Goal: Check status: Check status

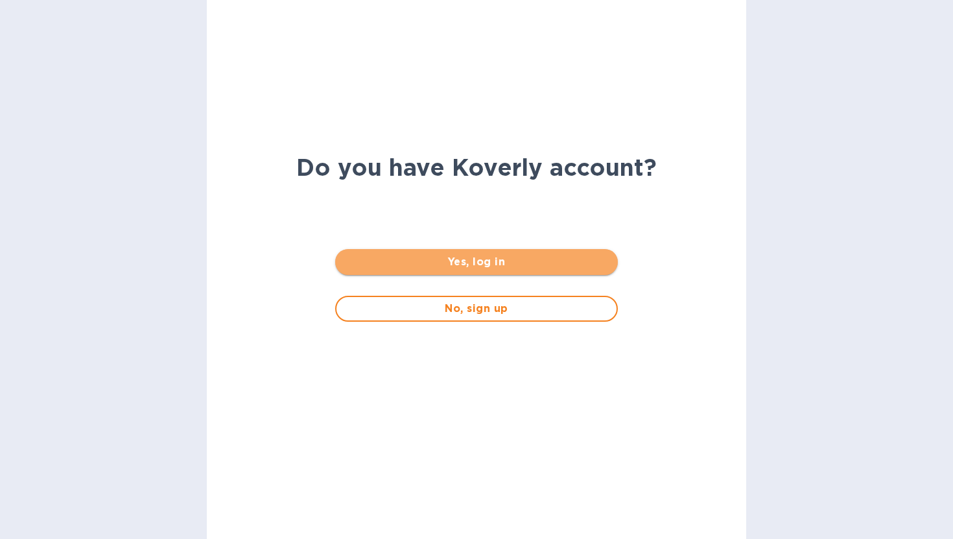
click at [538, 270] on button "Yes, log in" at bounding box center [476, 262] width 282 height 26
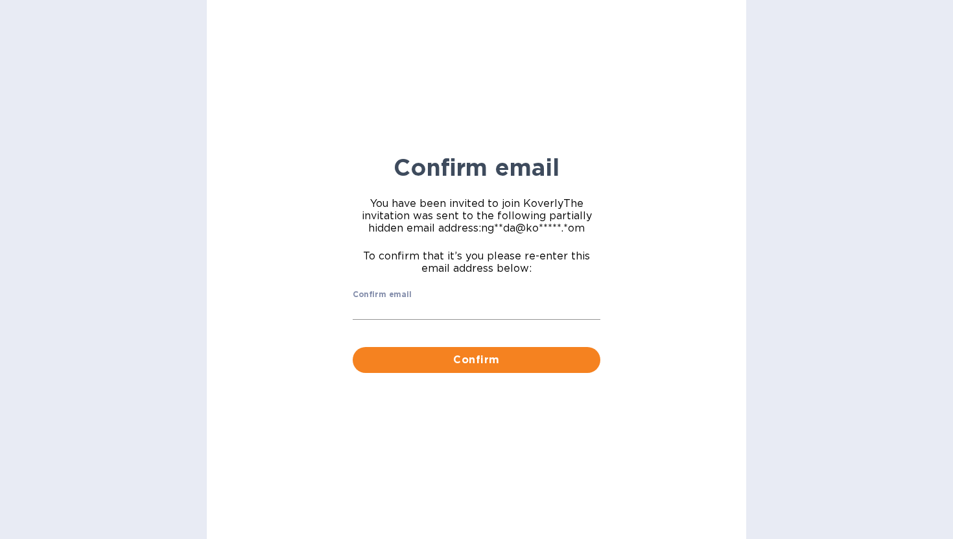
click at [483, 311] on input "Confirm email" at bounding box center [477, 309] width 248 height 19
type input "ngazda@koverly.com"
click at [372, 346] on div "Confirm" at bounding box center [477, 360] width 258 height 36
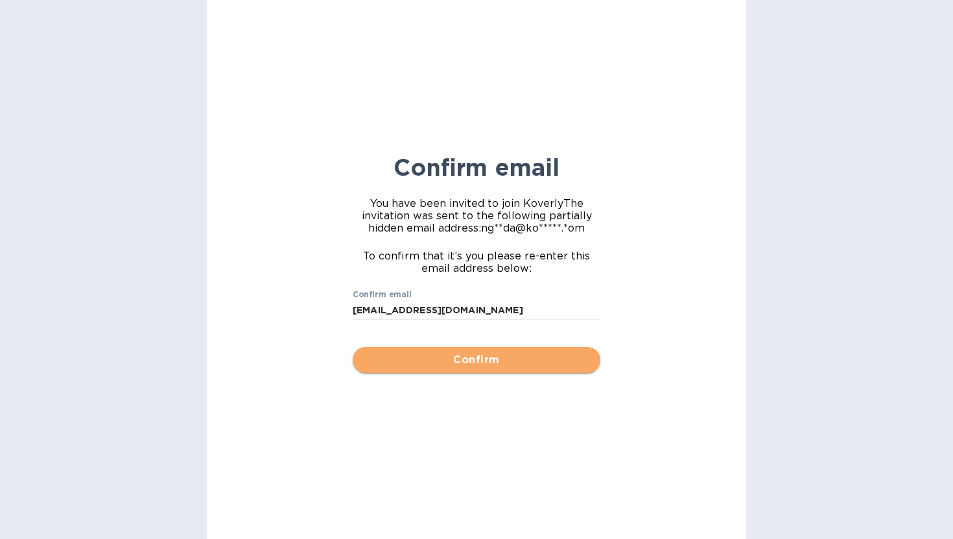
click at [372, 363] on span "Confirm" at bounding box center [476, 360] width 227 height 16
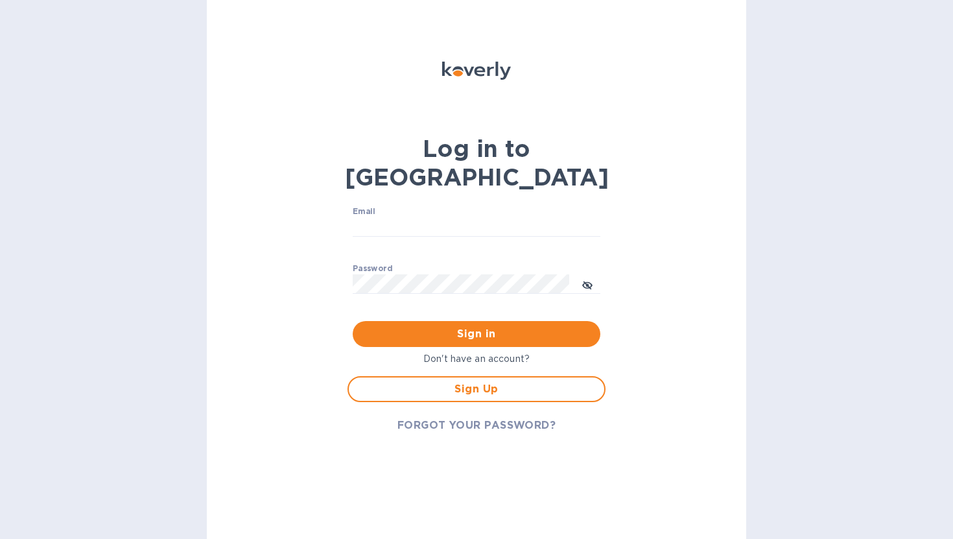
click at [415, 239] on p "​" at bounding box center [477, 246] width 248 height 15
click at [416, 217] on input "Email" at bounding box center [477, 226] width 248 height 19
click at [457, 217] on input "Email" at bounding box center [477, 226] width 248 height 19
type input "ngazda@koverly.com"
click at [469, 326] on span "Sign in" at bounding box center [476, 334] width 227 height 16
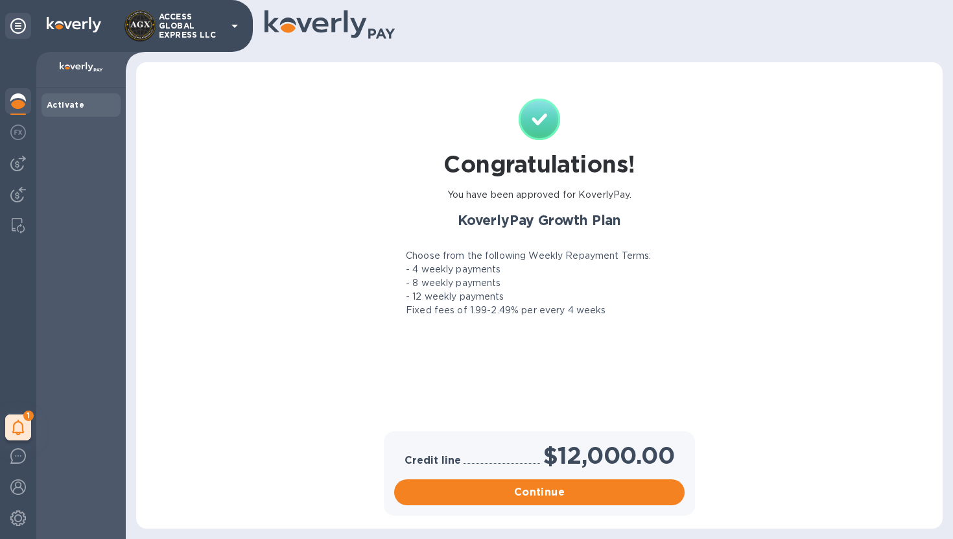
click at [228, 29] on icon at bounding box center [235, 26] width 16 height 16
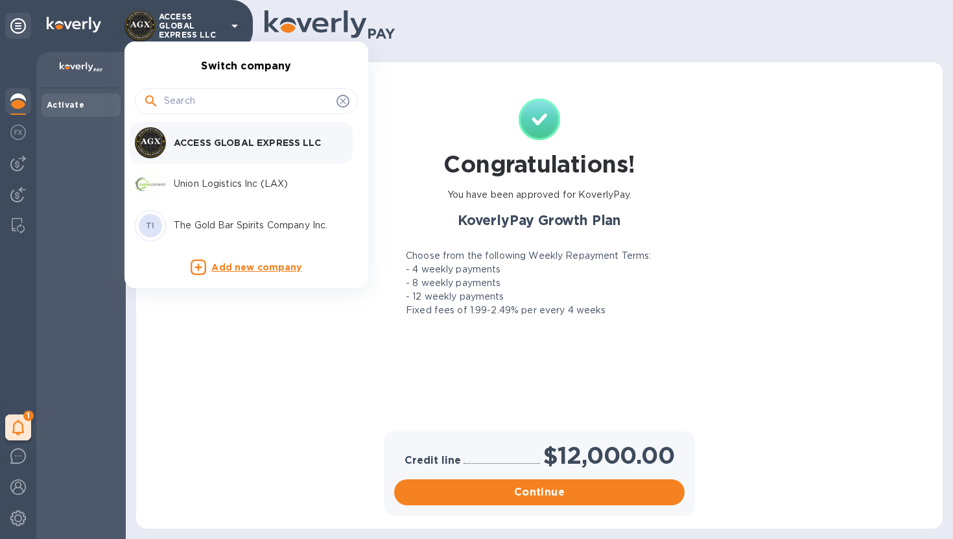
click at [497, 39] on div at bounding box center [476, 269] width 953 height 539
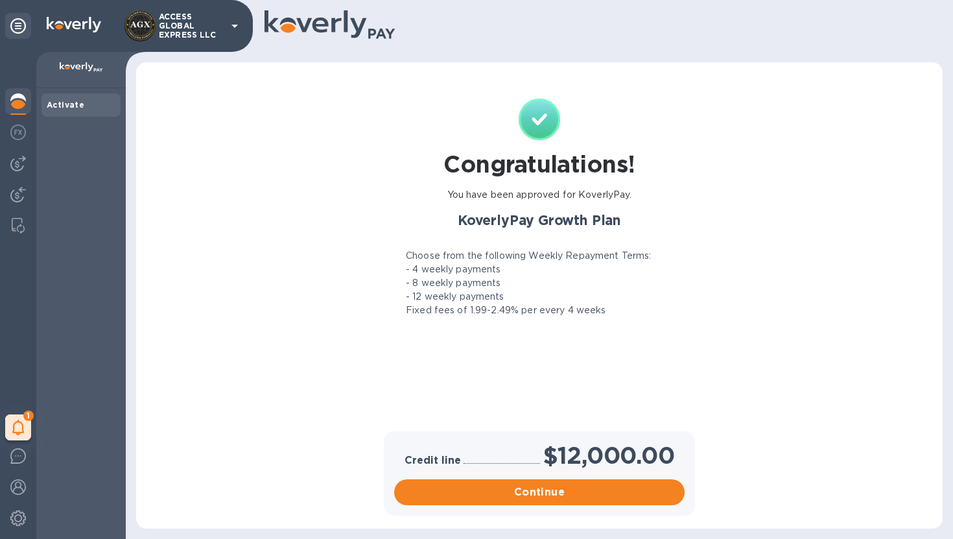
click at [200, 32] on p "ACCESS GLOBAL EXPRESS LLC" at bounding box center [191, 25] width 65 height 27
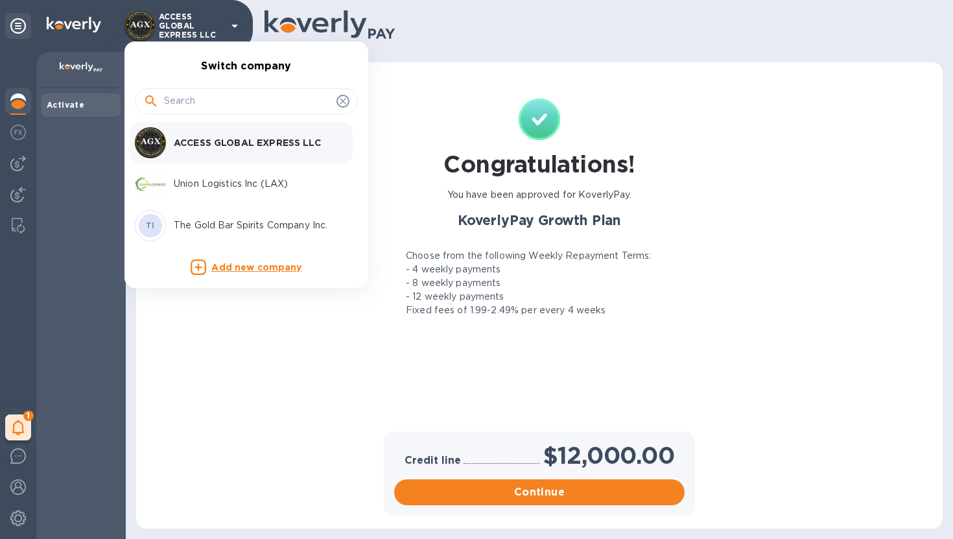
click at [228, 189] on p "Union Logistics Inc (LAX)" at bounding box center [255, 184] width 163 height 14
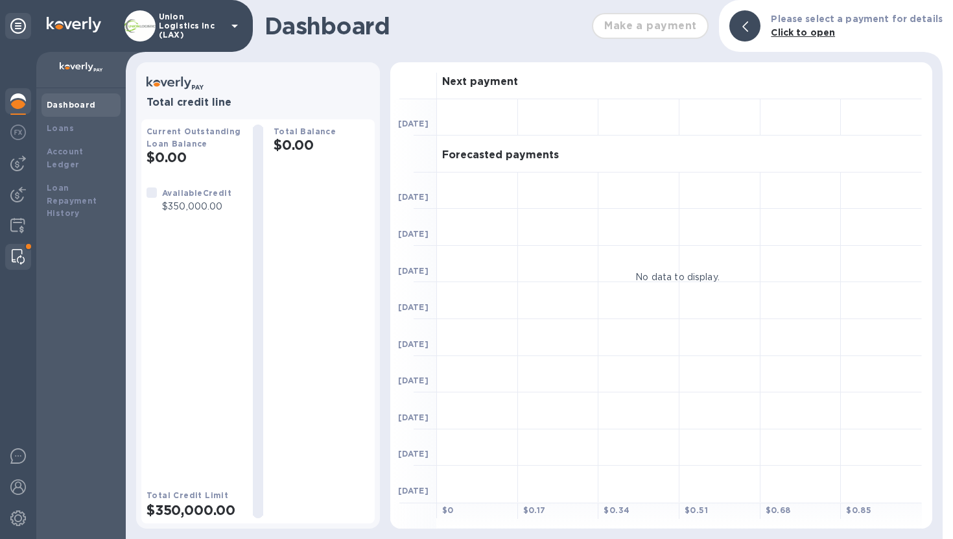
click at [19, 263] on img at bounding box center [18, 257] width 13 height 16
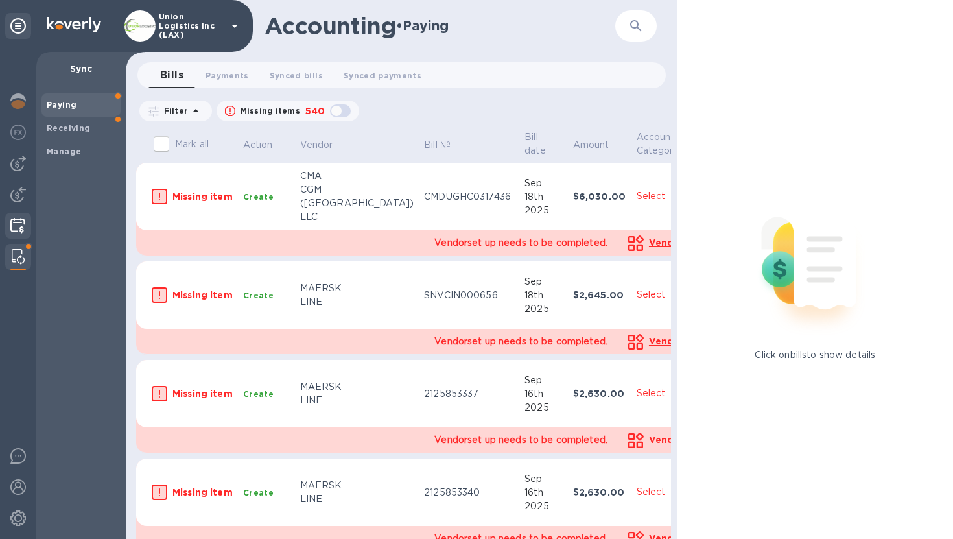
click at [18, 230] on img at bounding box center [17, 226] width 15 height 16
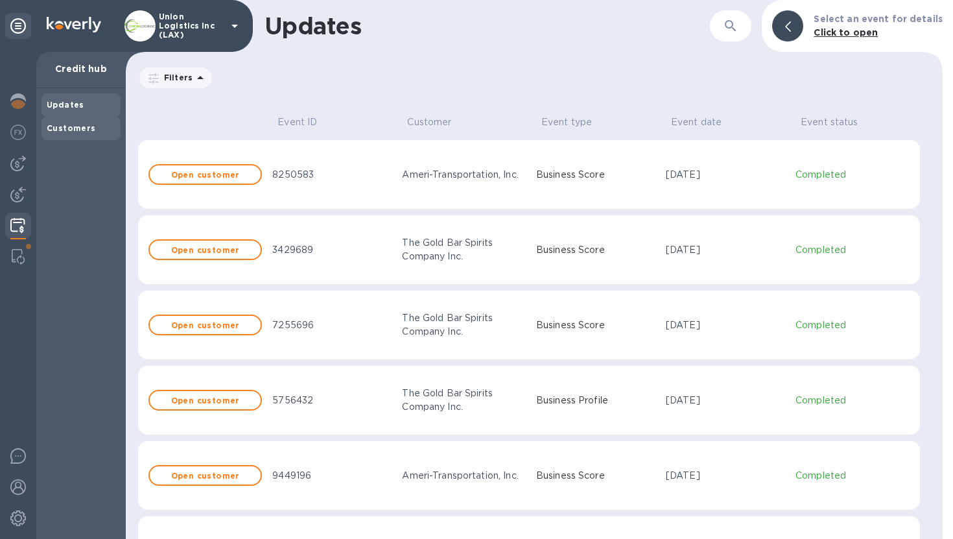
click at [89, 127] on b "Customers" at bounding box center [71, 128] width 49 height 10
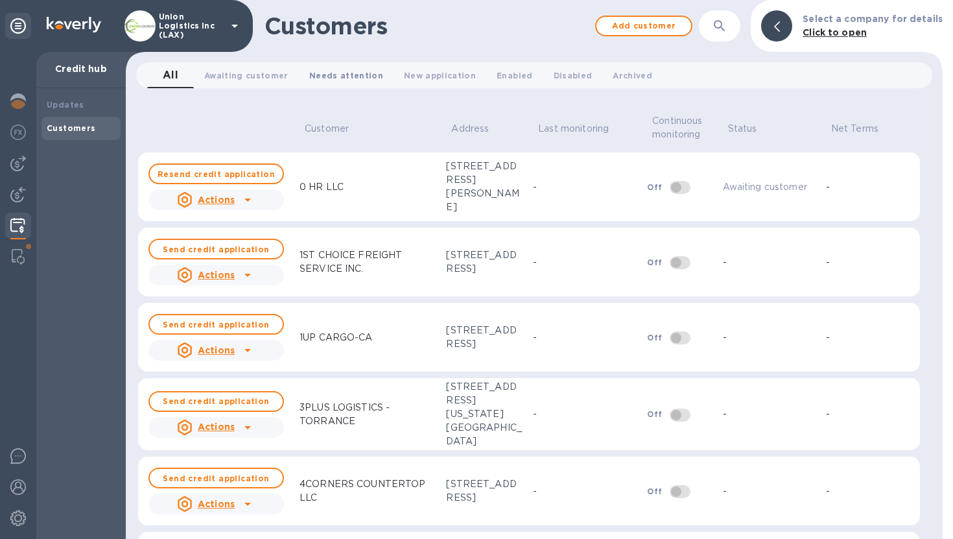
click at [342, 70] on span "Needs attention 0" at bounding box center [346, 76] width 74 height 14
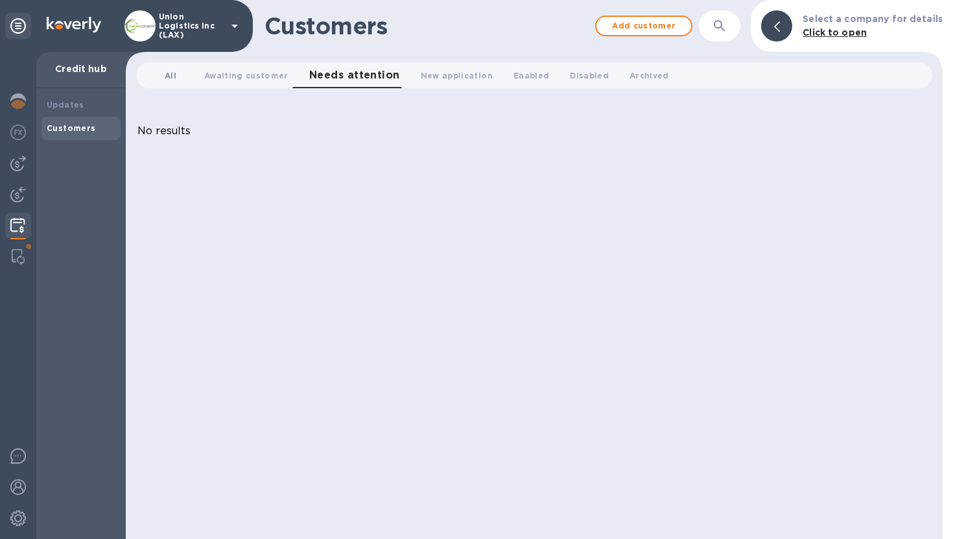
click at [178, 72] on span "All 0" at bounding box center [171, 76] width 26 height 14
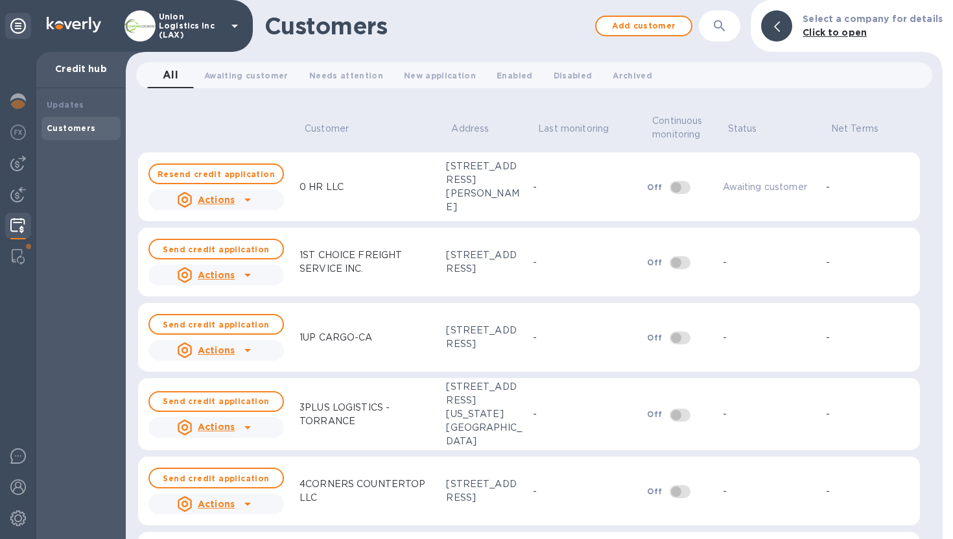
click at [240, 200] on icon at bounding box center [248, 200] width 16 height 16
click at [334, 189] on div at bounding box center [476, 269] width 953 height 539
click at [507, 82] on button "Enabled 0" at bounding box center [514, 75] width 56 height 26
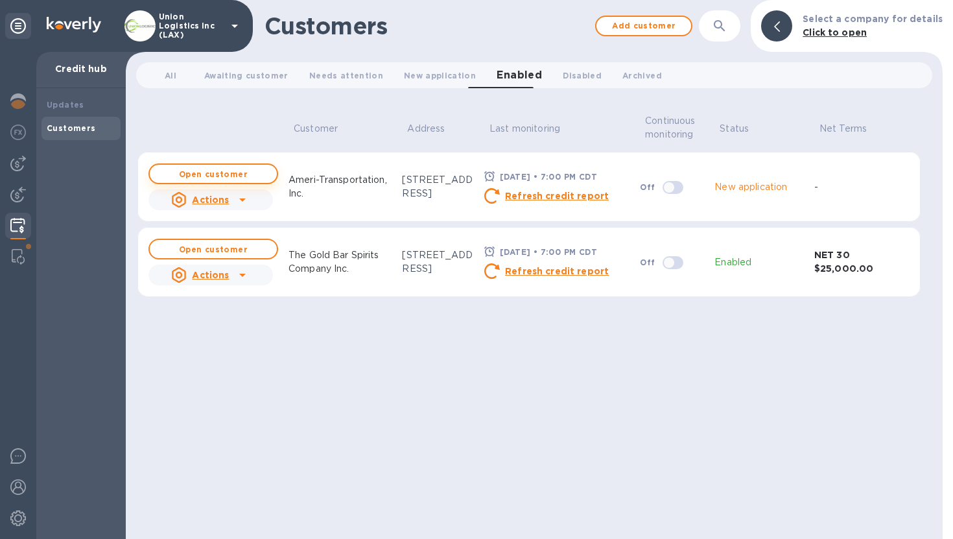
click at [250, 178] on span "Open customer" at bounding box center [213, 174] width 106 height 8
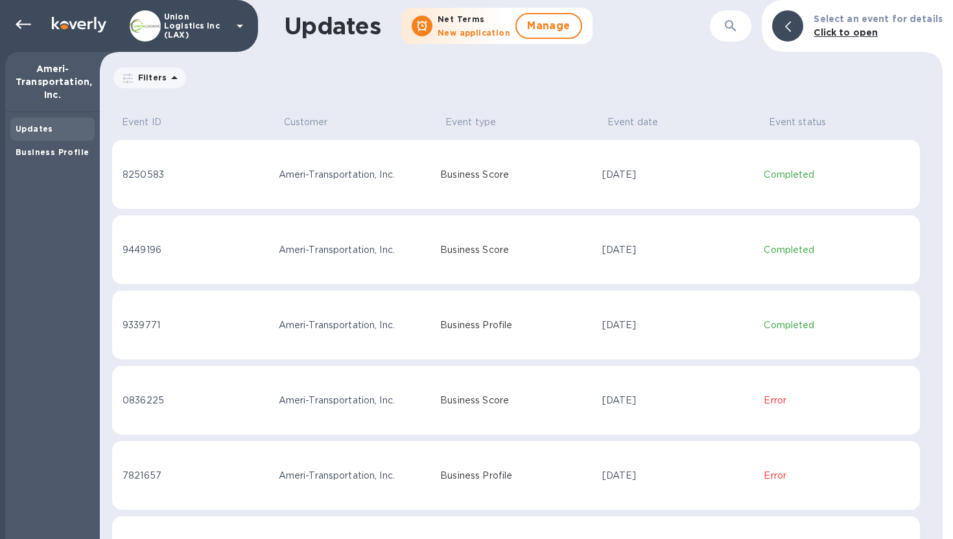
click at [249, 195] on td "8250583" at bounding box center [193, 174] width 162 height 70
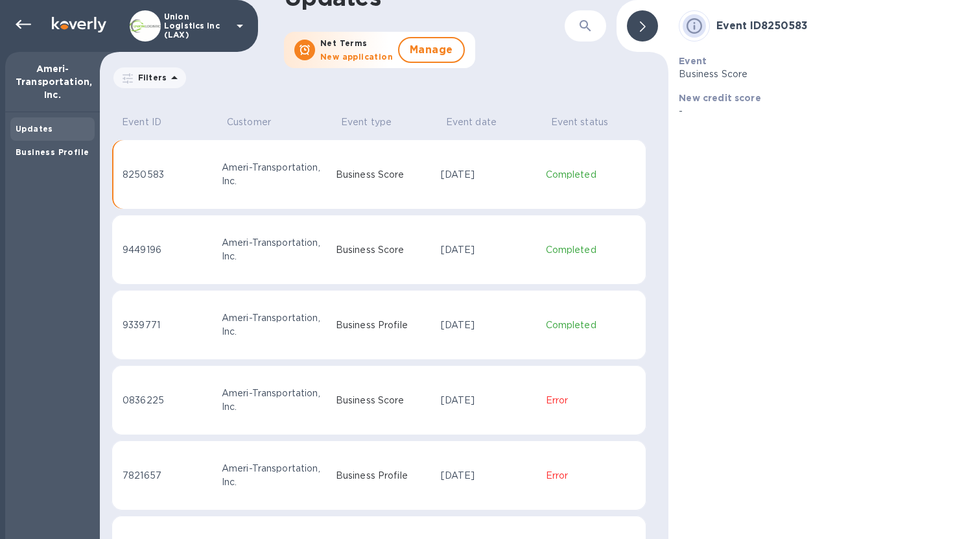
click at [318, 182] on div "Ameri-Transportation, Inc." at bounding box center [274, 174] width 104 height 27
click at [54, 155] on b "Business Profile" at bounding box center [52, 152] width 73 height 10
